Goal: Obtain resource: Obtain resource

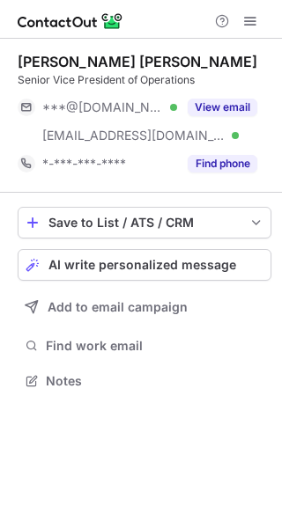
scroll to position [369, 282]
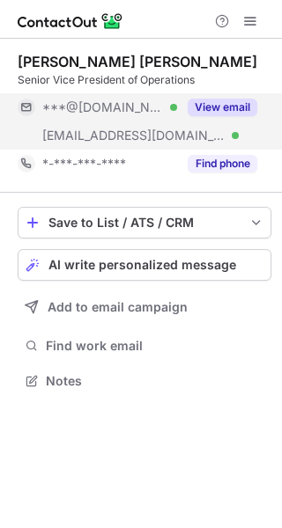
click at [224, 105] on button "View email" at bounding box center [222, 108] width 70 height 18
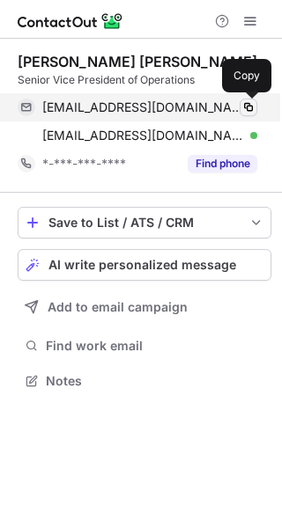
click at [250, 107] on span at bounding box center [248, 107] width 14 height 14
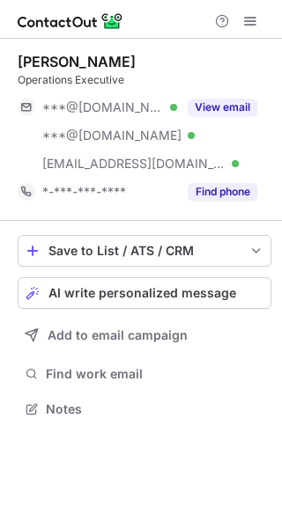
scroll to position [397, 282]
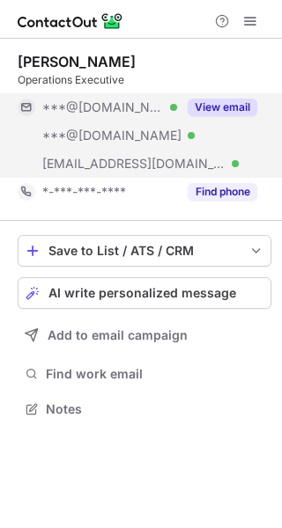
click at [206, 106] on button "View email" at bounding box center [222, 108] width 70 height 18
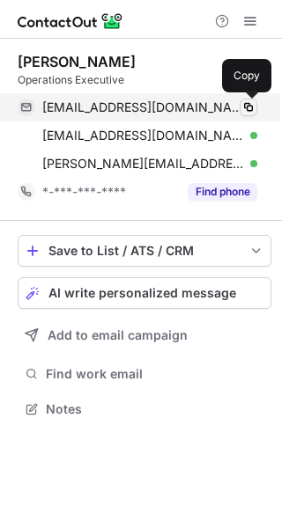
click at [253, 109] on span at bounding box center [248, 107] width 14 height 14
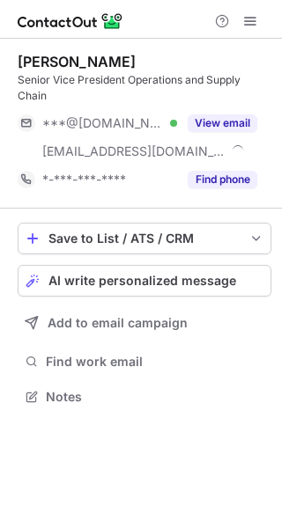
scroll to position [385, 282]
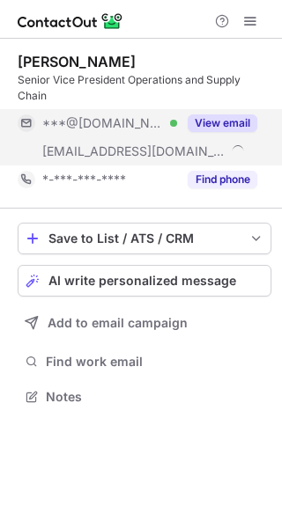
click at [224, 120] on button "View email" at bounding box center [222, 123] width 70 height 18
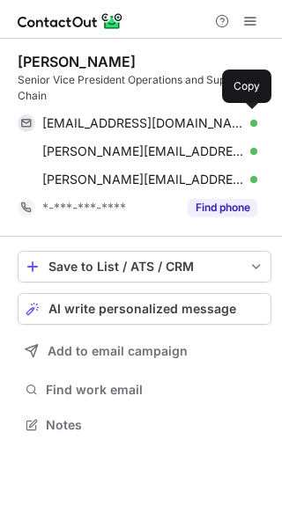
scroll to position [413, 282]
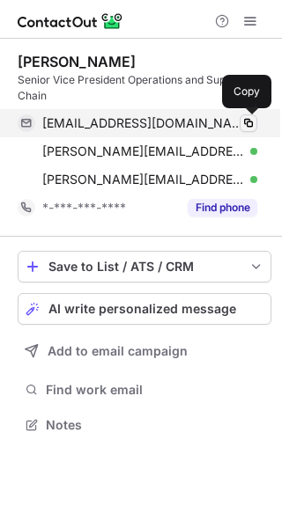
click at [248, 121] on span at bounding box center [248, 123] width 14 height 14
